Goal: Obtain resource: Download file/media

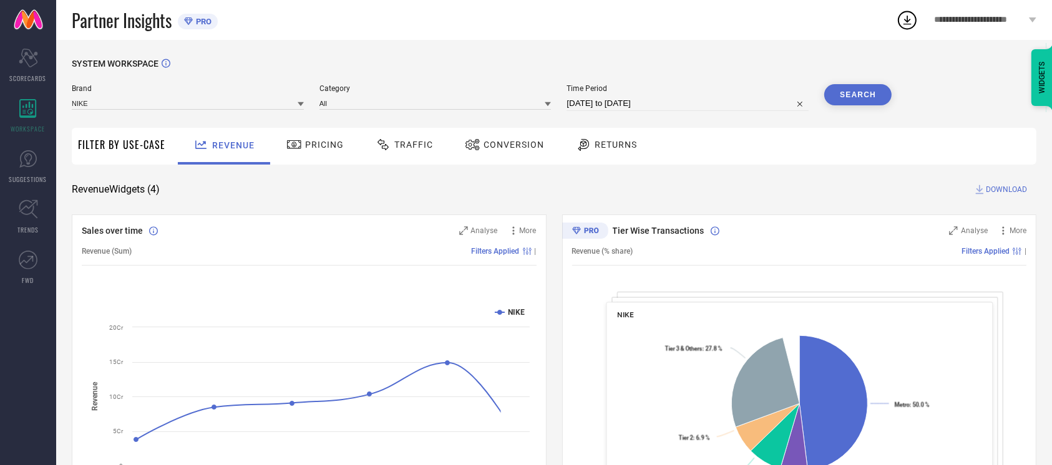
click at [491, 149] on span "Conversion" at bounding box center [514, 145] width 61 height 10
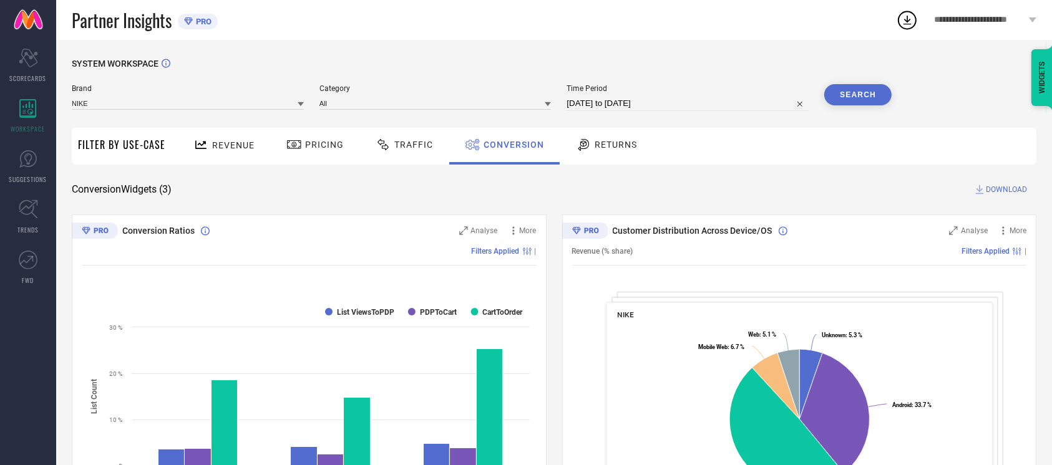
select select "7"
select select "2025"
select select "8"
select select "2025"
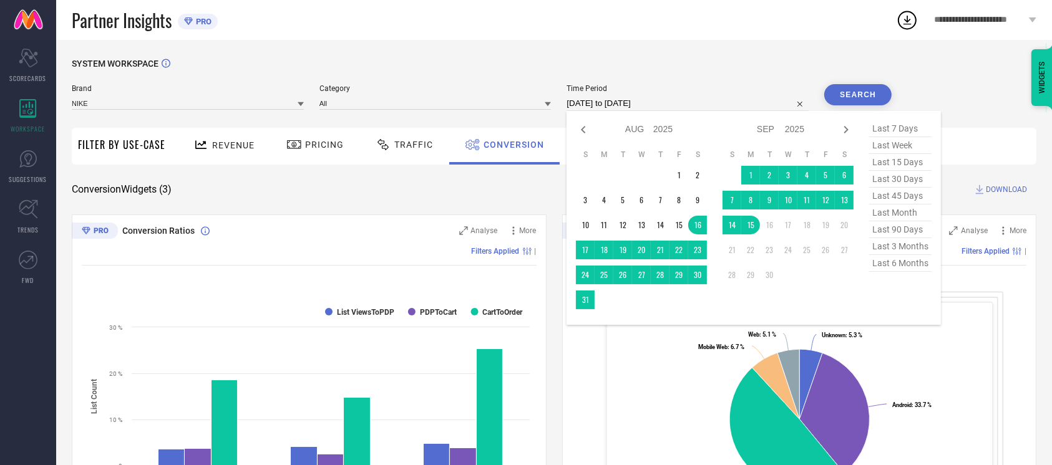
click at [625, 107] on input "[DATE] to [DATE]" at bounding box center [688, 103] width 242 height 15
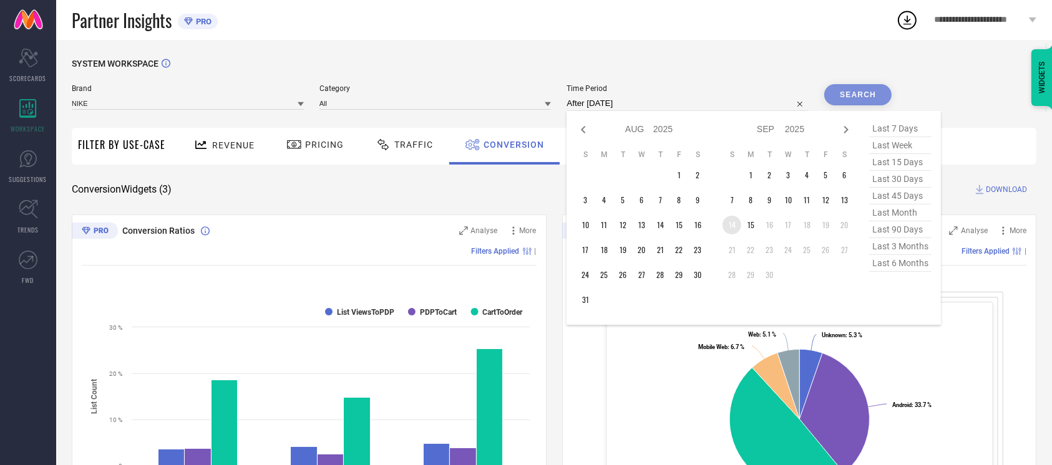
click at [734, 225] on td "14" at bounding box center [732, 225] width 19 height 19
type input "[DATE] to [DATE]"
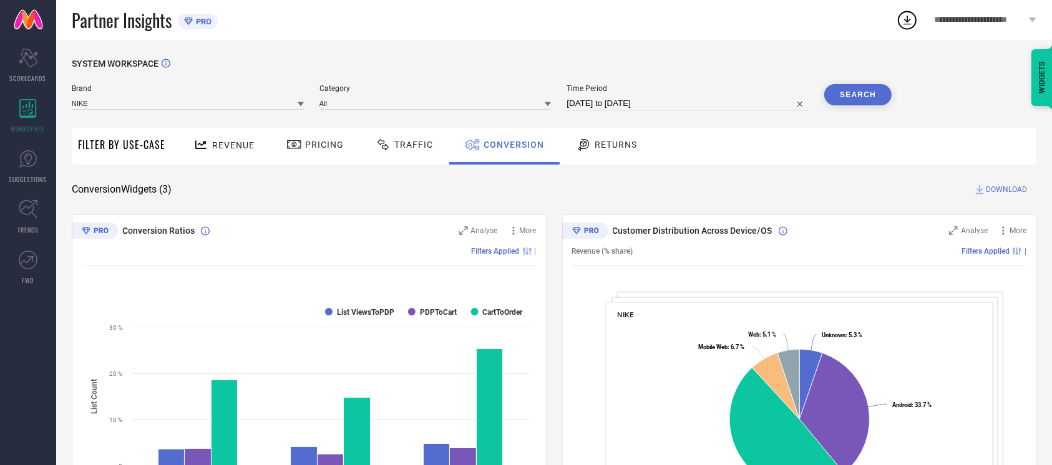
click at [850, 102] on button "Search" at bounding box center [857, 94] width 67 height 21
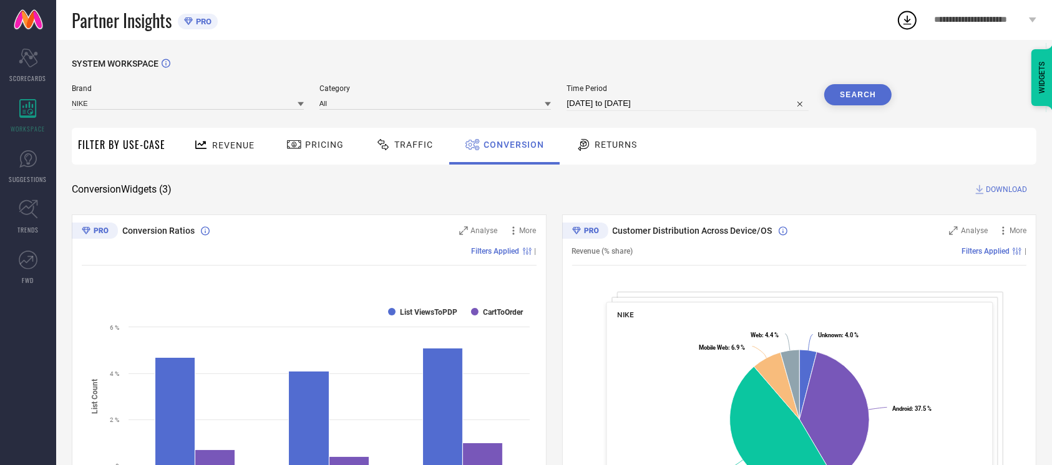
select select "8"
select select "2025"
select select "9"
select select "2025"
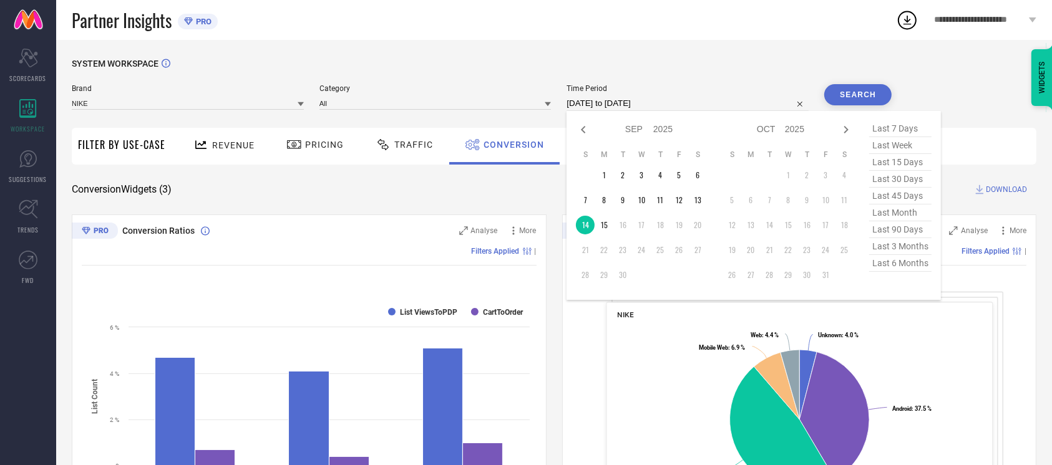
click at [666, 102] on input "[DATE] to [DATE]" at bounding box center [688, 103] width 242 height 15
click at [600, 224] on td "15" at bounding box center [604, 225] width 19 height 19
type input "[DATE] to [DATE]"
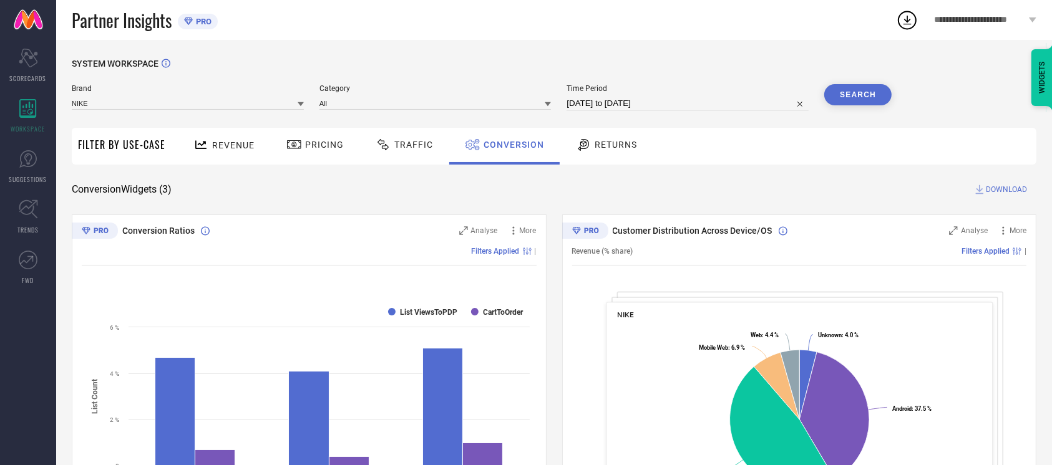
click at [842, 97] on button "Search" at bounding box center [857, 94] width 67 height 21
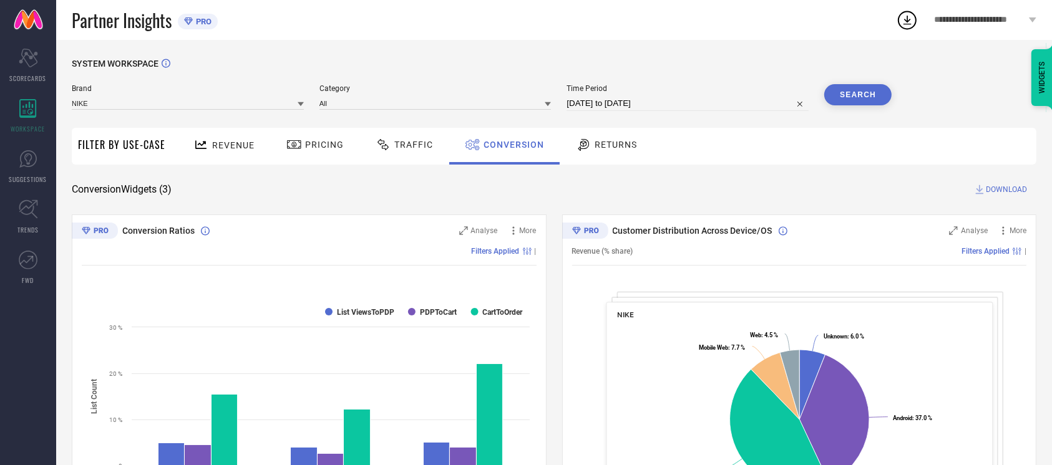
select select "8"
select select "2025"
select select "9"
select select "2025"
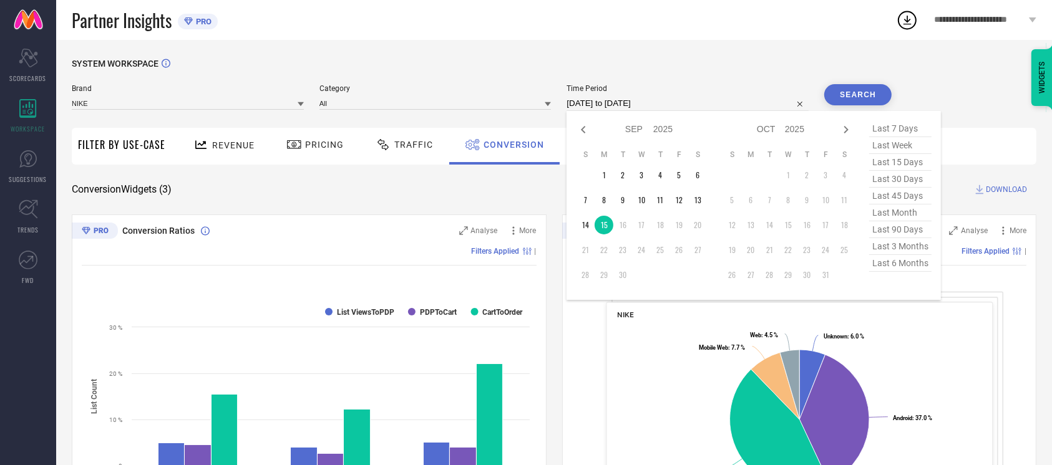
click at [672, 99] on input "[DATE] to [DATE]" at bounding box center [688, 103] width 242 height 15
click at [585, 228] on td "14" at bounding box center [585, 225] width 19 height 19
type input "[DATE] to [DATE]"
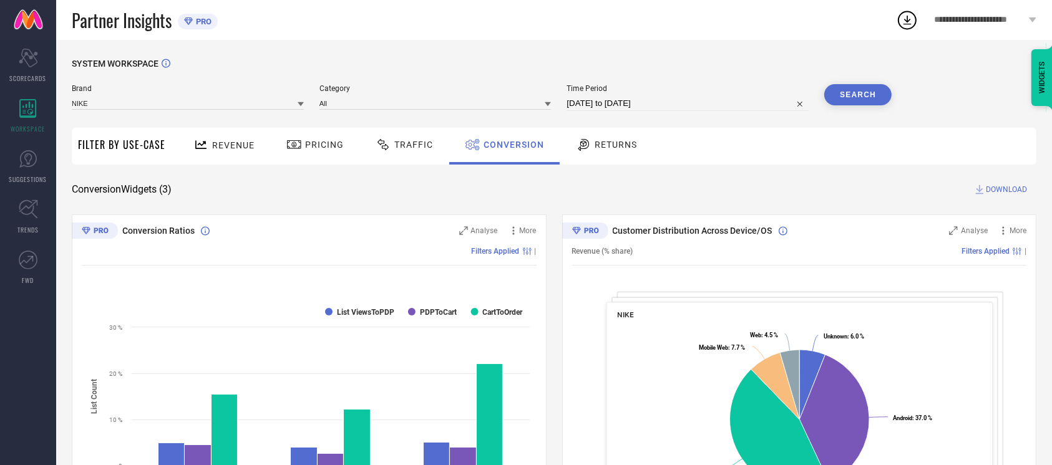
click at [855, 94] on button "Search" at bounding box center [857, 94] width 67 height 21
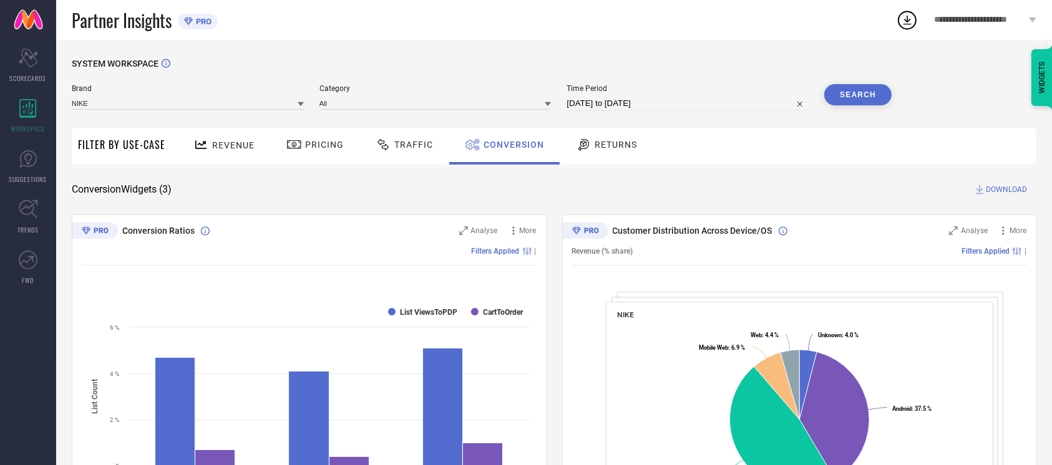
select select "8"
select select "2025"
select select "9"
select select "2025"
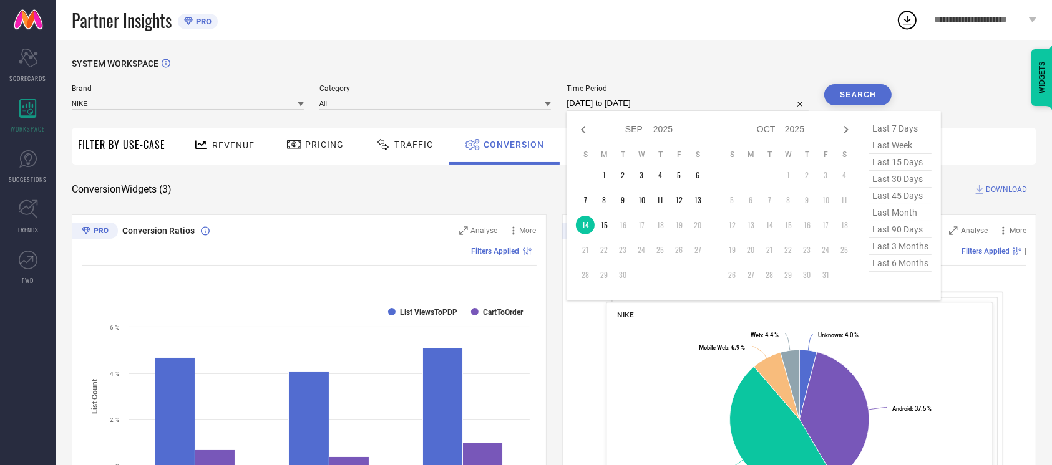
click at [652, 107] on input "[DATE] to [DATE]" at bounding box center [688, 103] width 242 height 15
click at [696, 200] on td "13" at bounding box center [697, 200] width 19 height 19
type input "[DATE] to [DATE]"
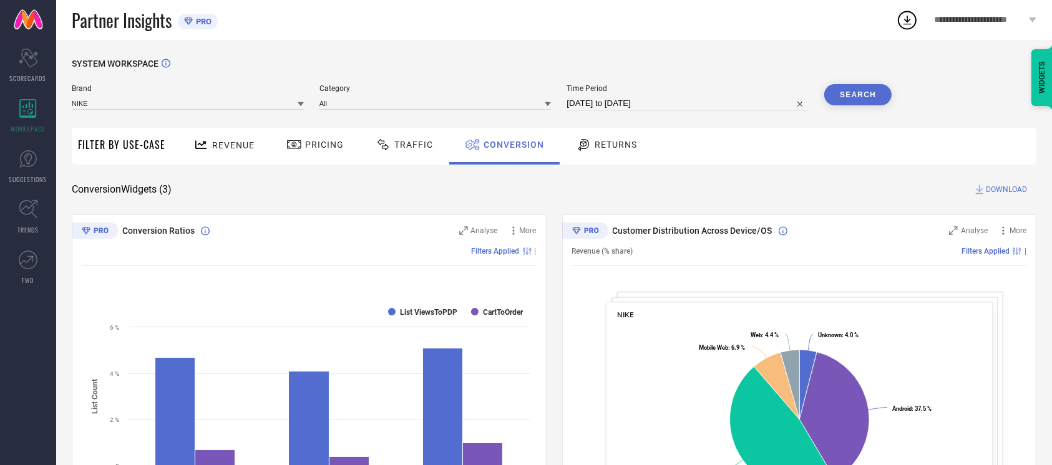
click at [856, 101] on button "Search" at bounding box center [857, 94] width 67 height 21
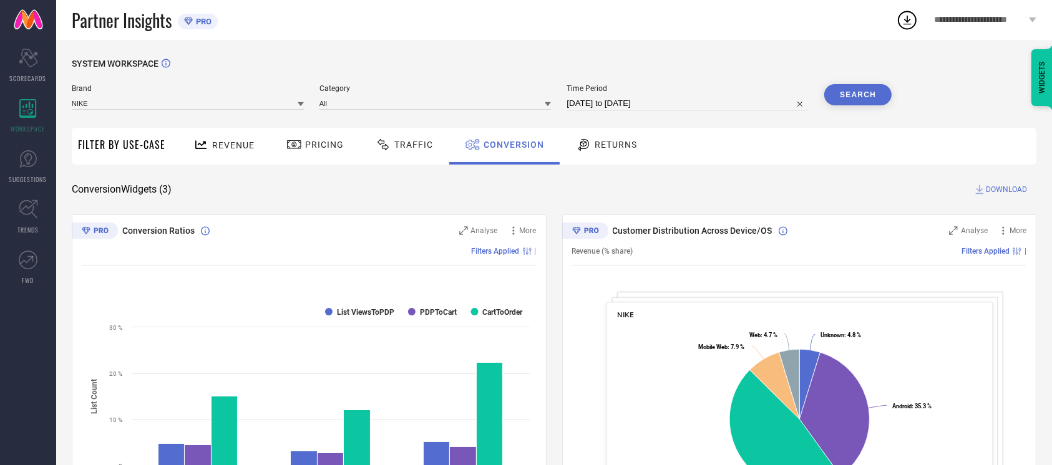
select select "8"
select select "2025"
select select "9"
select select "2025"
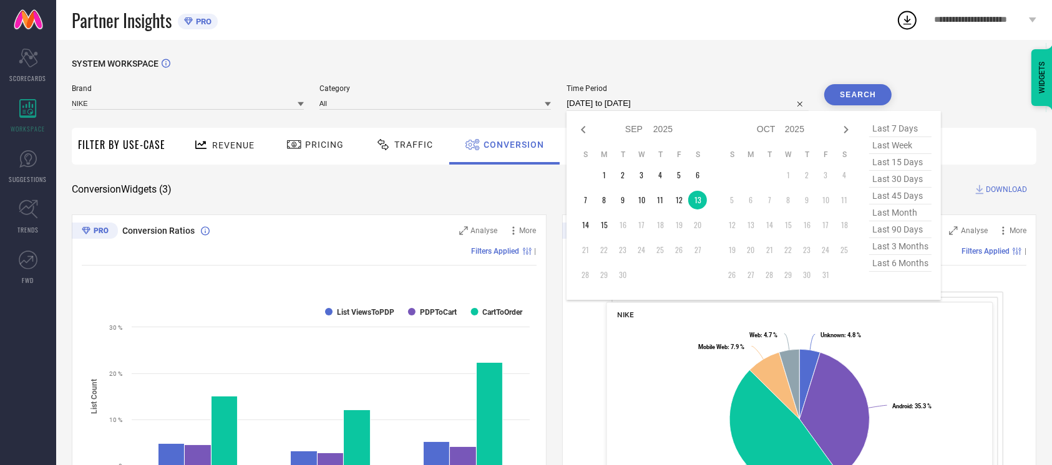
click at [666, 107] on input "[DATE] to [DATE]" at bounding box center [688, 103] width 242 height 15
click at [582, 225] on td "14" at bounding box center [585, 225] width 19 height 19
type input "[DATE] to [DATE]"
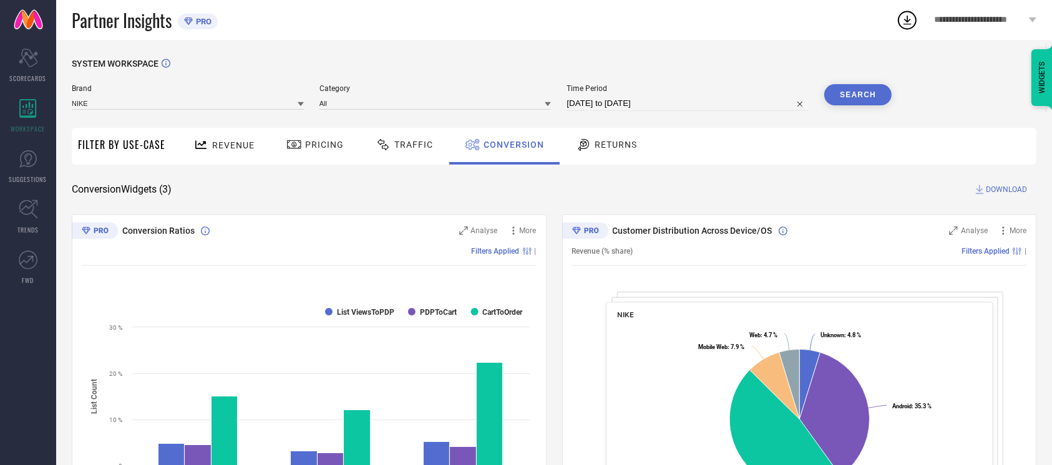
click at [880, 87] on button "Search" at bounding box center [857, 94] width 67 height 21
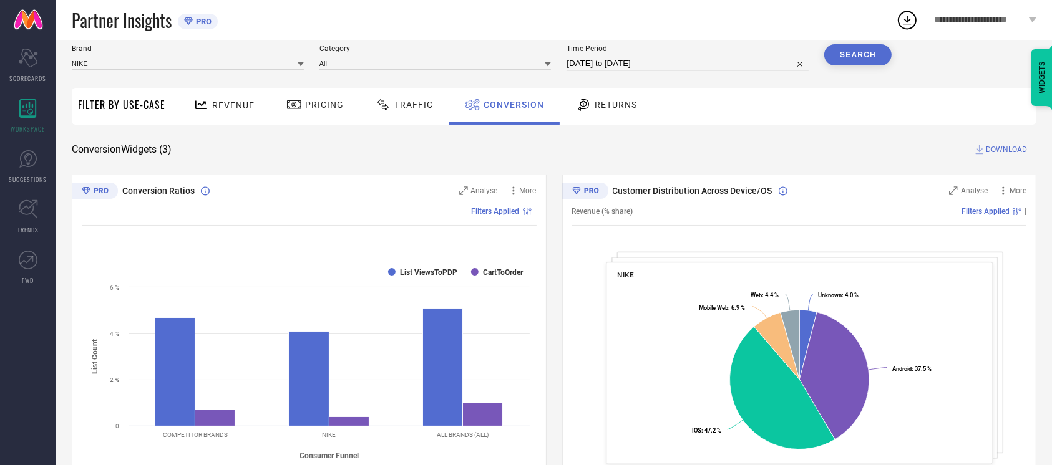
scroll to position [36, 0]
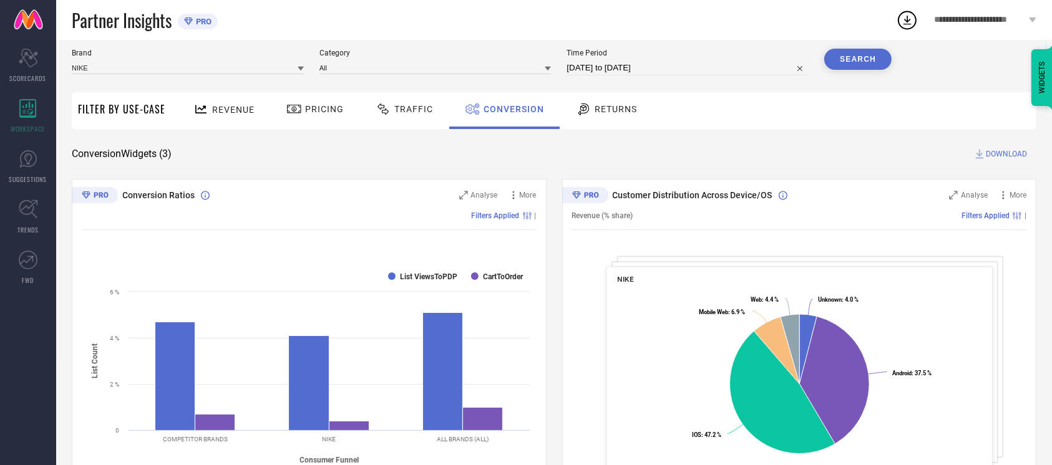
select select "8"
select select "2025"
select select "9"
select select "2025"
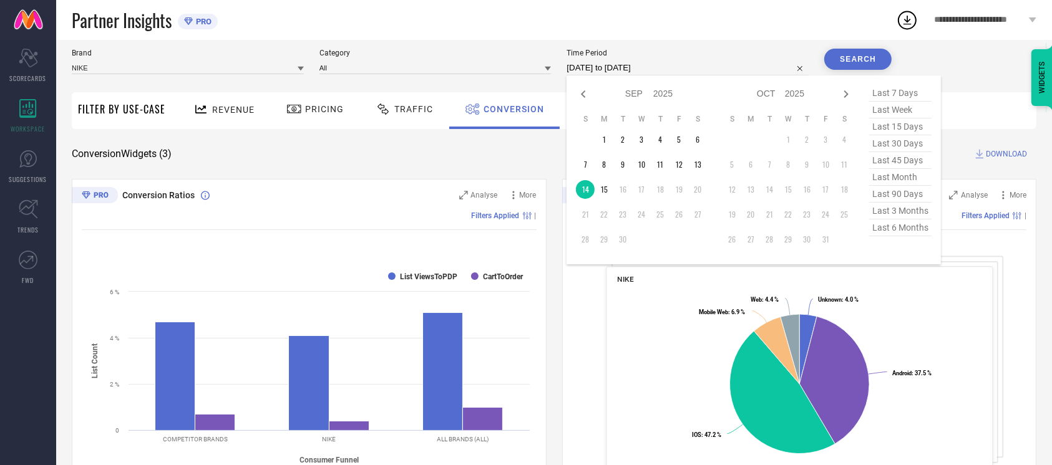
click at [655, 62] on input "[DATE] to [DATE]" at bounding box center [688, 68] width 242 height 15
click at [596, 192] on td "15" at bounding box center [604, 189] width 19 height 19
type input "[DATE] to [DATE]"
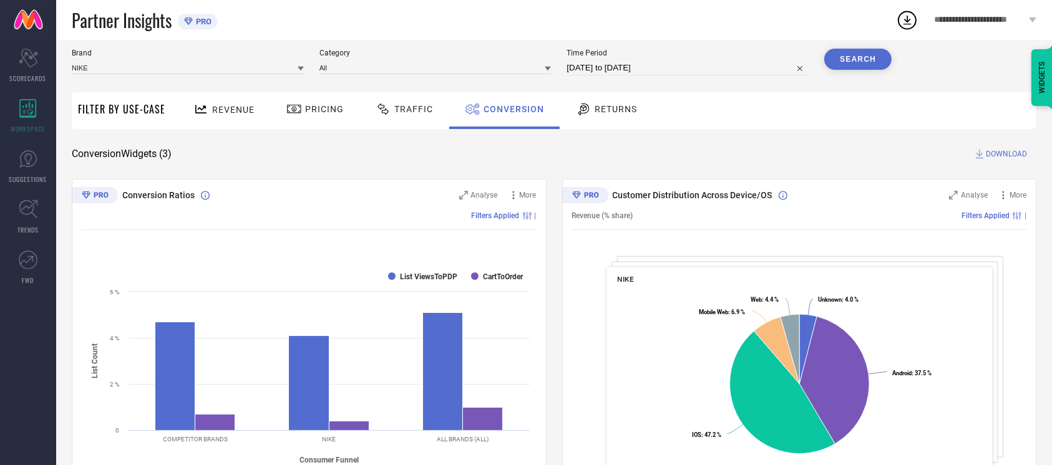
click at [844, 60] on button "Search" at bounding box center [857, 59] width 67 height 21
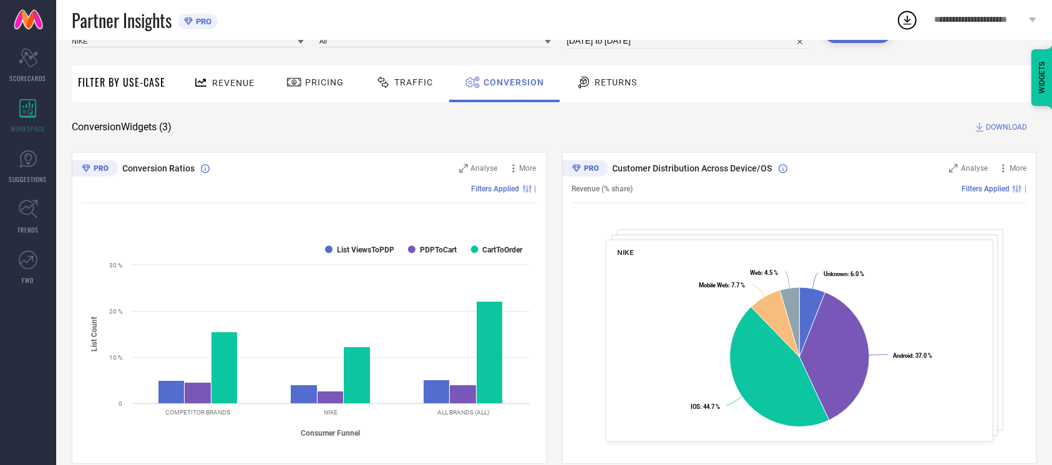
scroll to position [0, 0]
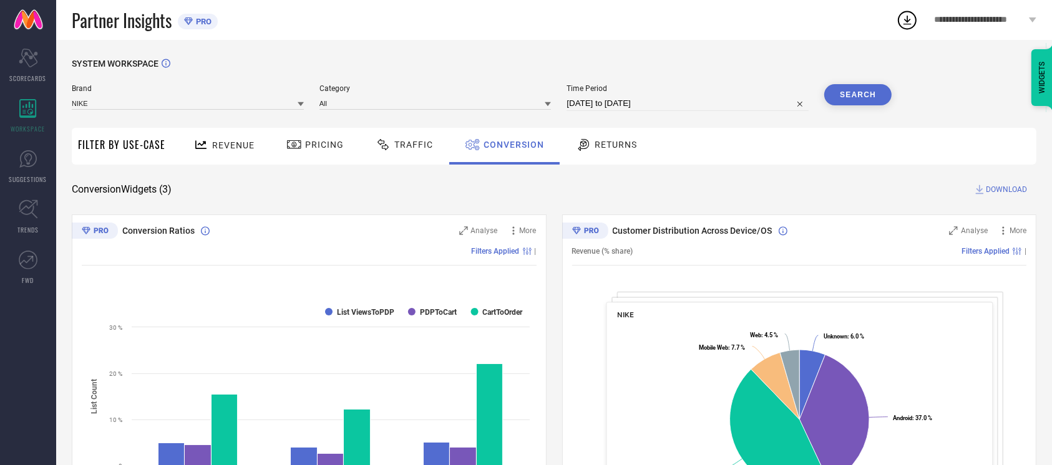
select select "8"
select select "2025"
select select "9"
select select "2025"
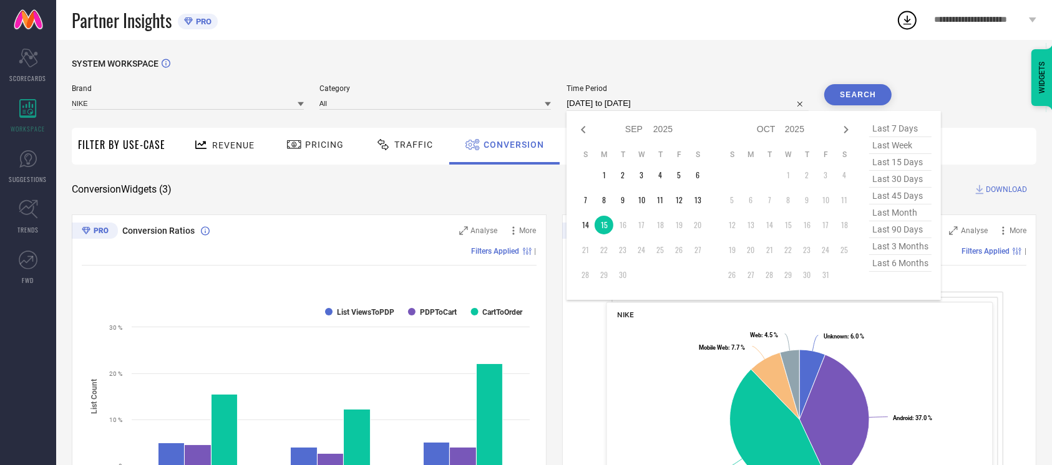
click at [701, 107] on input "[DATE] to [DATE]" at bounding box center [688, 103] width 242 height 15
click at [584, 223] on td "14" at bounding box center [585, 225] width 19 height 19
type input "[DATE] to [DATE]"
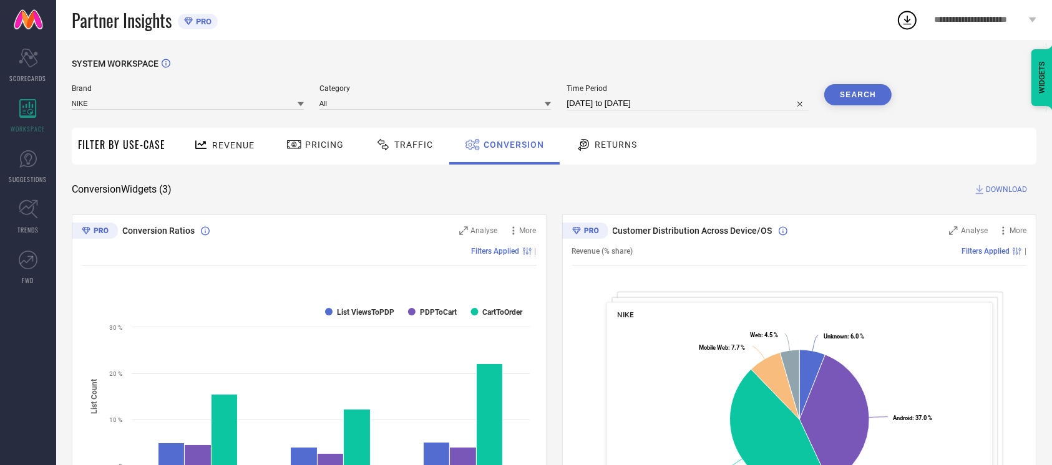
click at [857, 87] on button "Search" at bounding box center [857, 94] width 67 height 21
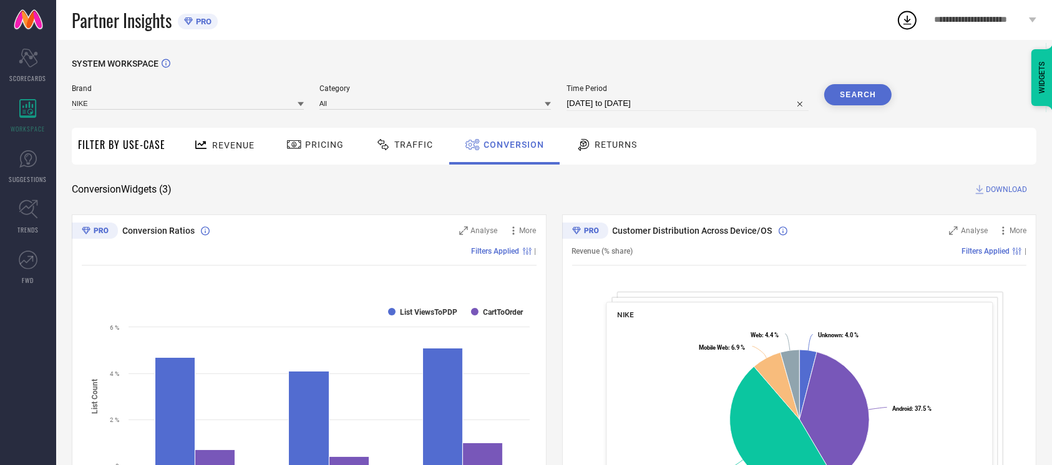
click at [1014, 188] on span "DOWNLOAD" at bounding box center [1006, 189] width 41 height 12
drag, startPoint x: 656, startPoint y: 113, endPoint x: 659, endPoint y: 107, distance: 6.4
click at [659, 107] on div "Brand NIKE Category All Time Period [DATE] to [DATE] Search" at bounding box center [482, 102] width 820 height 37
select select "8"
select select "2025"
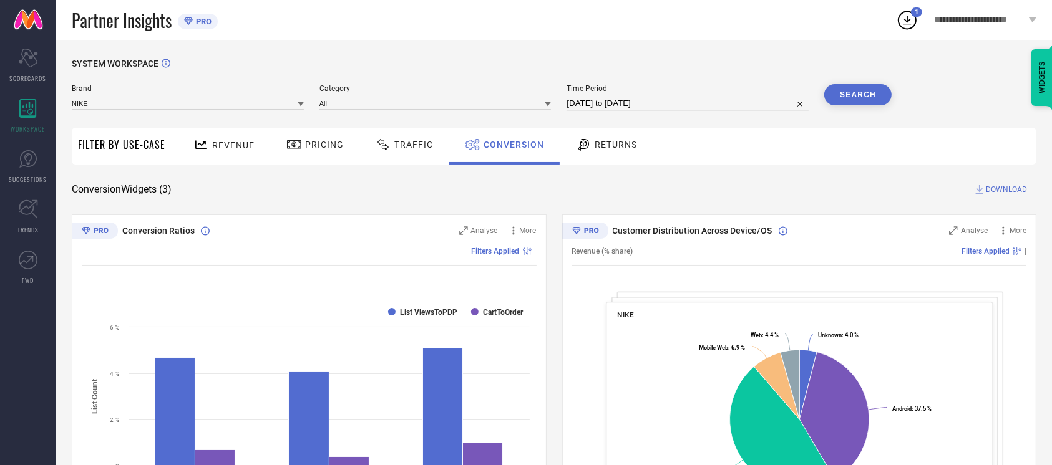
select select "9"
select select "2025"
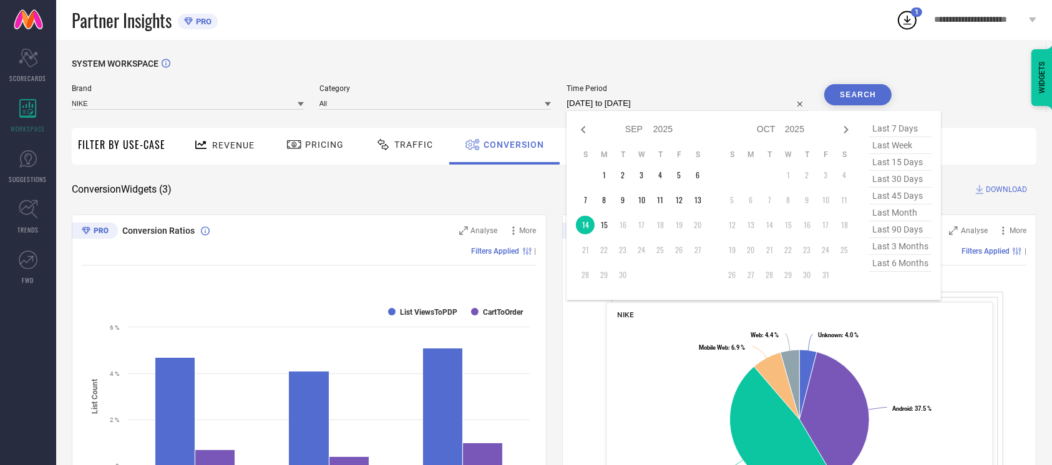
click at [659, 107] on input "[DATE] to [DATE]" at bounding box center [688, 103] width 242 height 15
click at [698, 201] on td "13" at bounding box center [697, 200] width 19 height 19
type input "[DATE] to [DATE]"
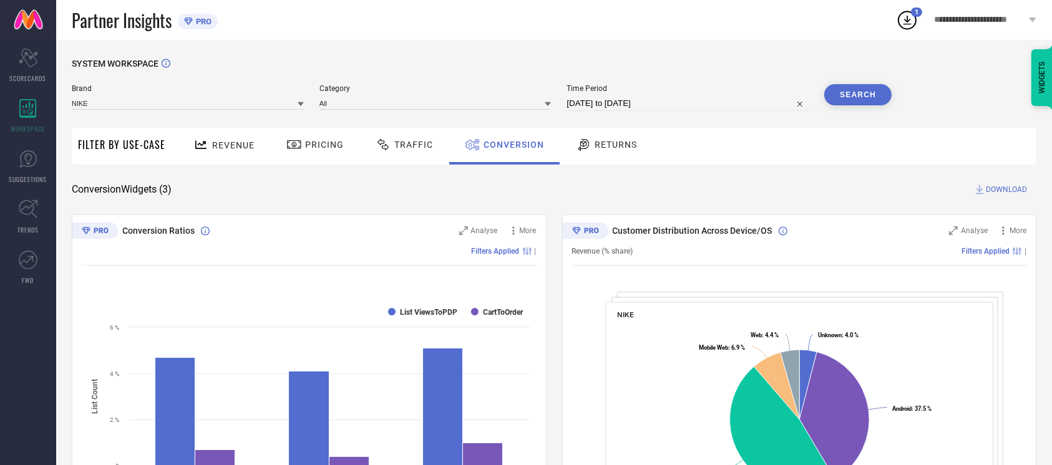
click at [855, 99] on button "Search" at bounding box center [857, 94] width 67 height 21
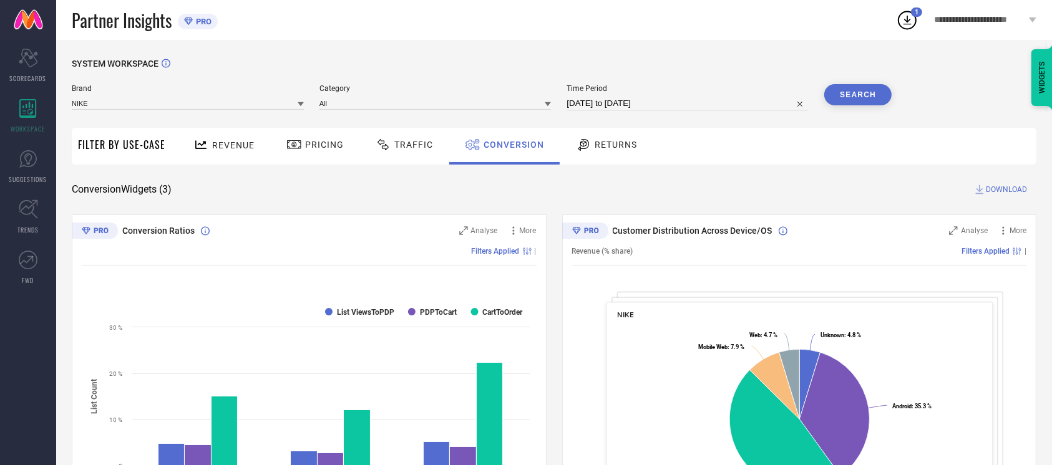
select select "8"
select select "2025"
select select "9"
select select "2025"
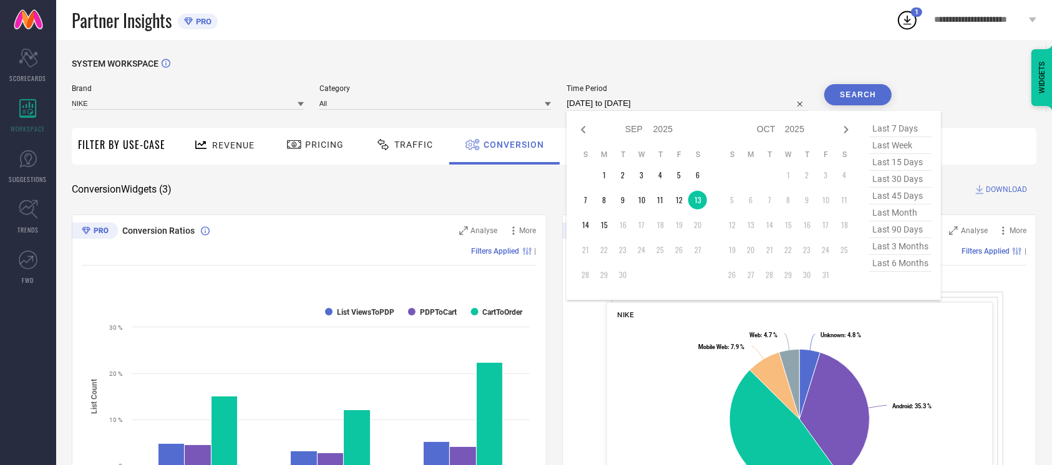
click at [708, 99] on input "[DATE] to [DATE]" at bounding box center [688, 103] width 242 height 15
click at [585, 223] on td "14" at bounding box center [585, 225] width 19 height 19
type input "[DATE] to [DATE]"
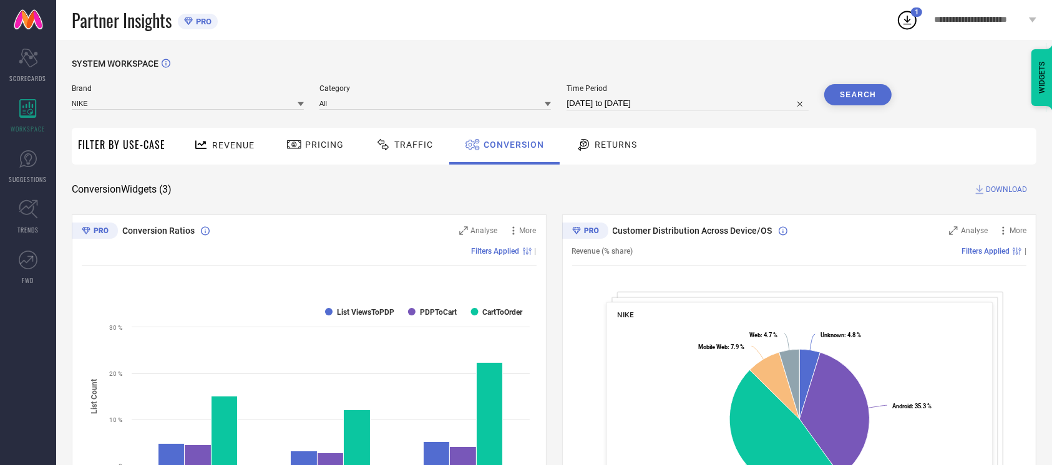
drag, startPoint x: 585, startPoint y: 223, endPoint x: 882, endPoint y: 82, distance: 328.5
click at [882, 87] on div "SYSTEM WORKSPACE Brand NIKE Category All Time Period [DATE] to [DATE] Search Fi…" at bounding box center [554, 457] width 965 height 796
click at [882, 87] on button "Search" at bounding box center [857, 94] width 67 height 21
